Goal: Transaction & Acquisition: Purchase product/service

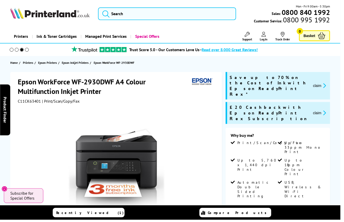
click at [102, 208] on div "Recently Viewed (1) Compare Products" at bounding box center [172, 215] width 309 height 15
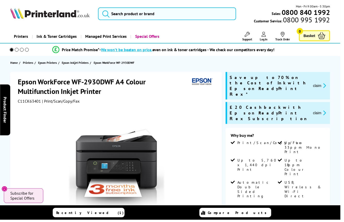
click at [125, 208] on div "Recently Viewed (1) Compare Products" at bounding box center [172, 215] width 309 height 15
click at [107, 18] on icon "submit" at bounding box center [107, 14] width 8 height 8
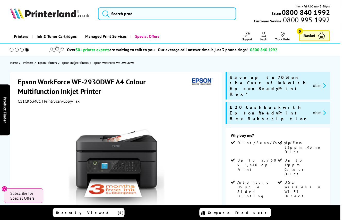
click at [172, 208] on div "Recently Viewed (1) Compare Products" at bounding box center [172, 215] width 309 height 15
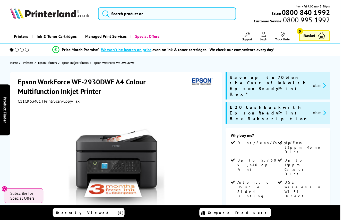
click at [106, 17] on icon "submit" at bounding box center [107, 14] width 8 height 8
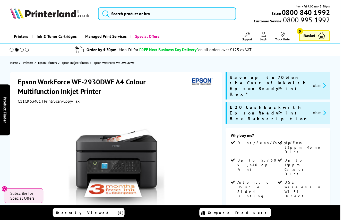
click at [106, 17] on icon "submit" at bounding box center [107, 14] width 8 height 8
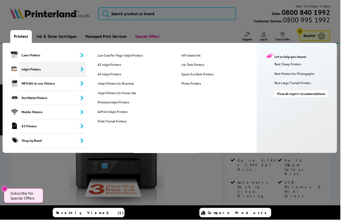
click at [35, 78] on span "Inkjet Printers" at bounding box center [53, 70] width 68 height 14
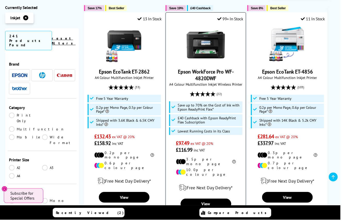
scroll to position [203, 0]
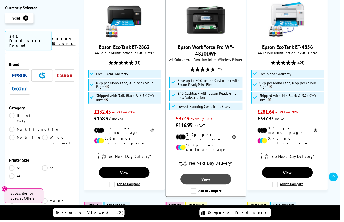
click at [218, 176] on link "View" at bounding box center [208, 181] width 51 height 11
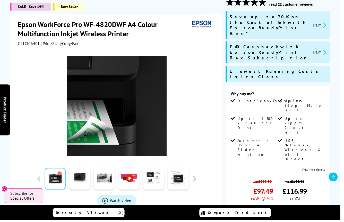
scroll to position [65, 0]
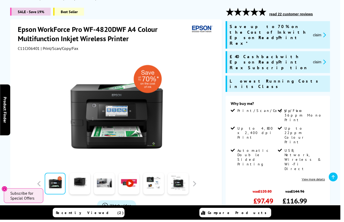
click at [273, 219] on link "Add to Basket" at bounding box center [280, 226] width 95 height 15
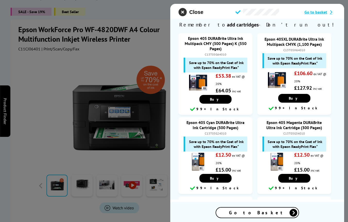
click at [182, 12] on icon "close modal" at bounding box center [183, 12] width 8 height 8
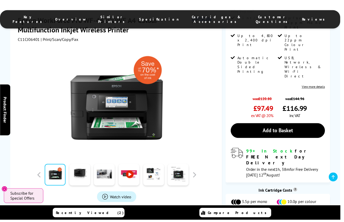
scroll to position [166, 0]
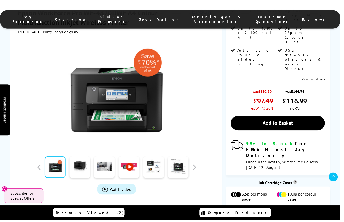
click at [338, 180] on icon at bounding box center [337, 179] width 3 height 4
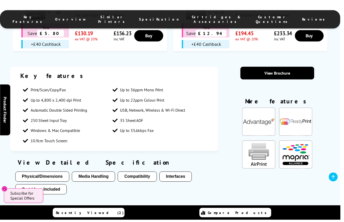
scroll to position [526, 0]
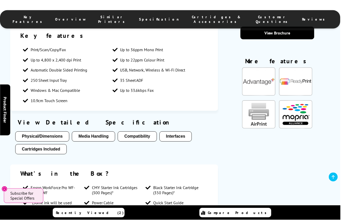
click at [15, 201] on span "Subscribe for Special Offers" at bounding box center [24, 198] width 28 height 10
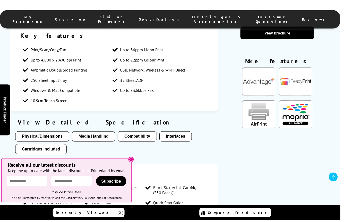
click at [133, 161] on icon at bounding box center [133, 162] width 4 height 4
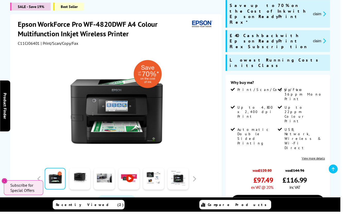
scroll to position [112, 0]
